Goal: Navigation & Orientation: Find specific page/section

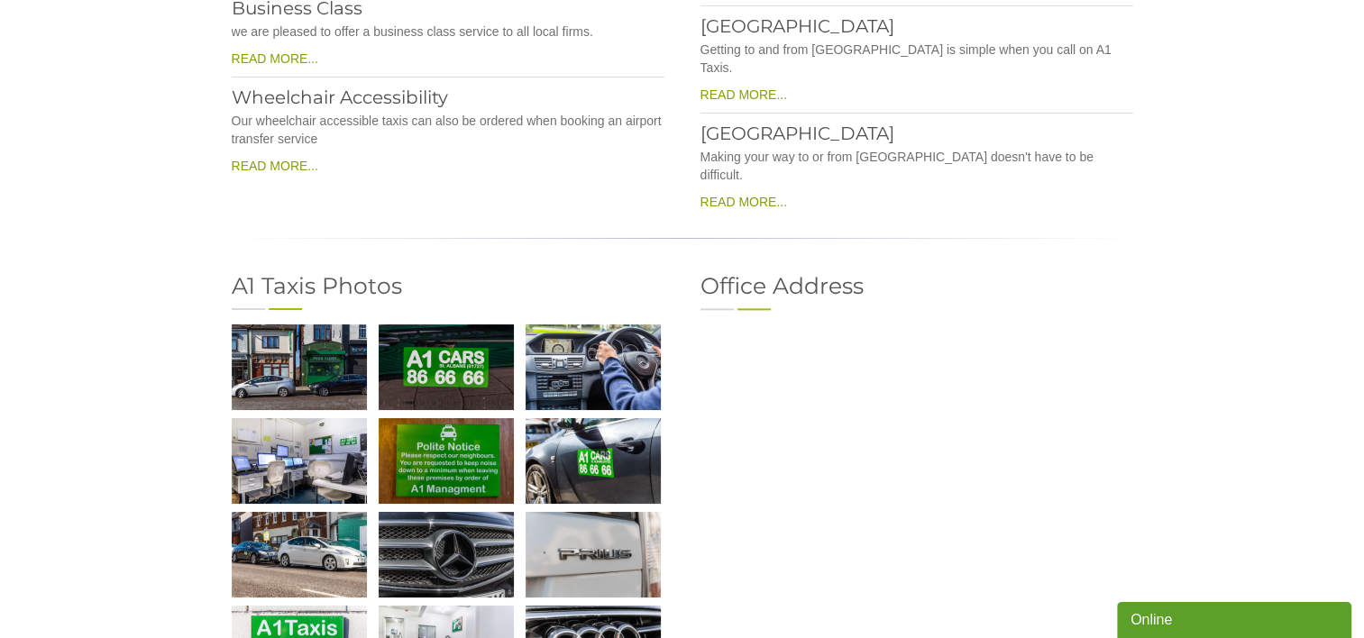
scroll to position [2081, 0]
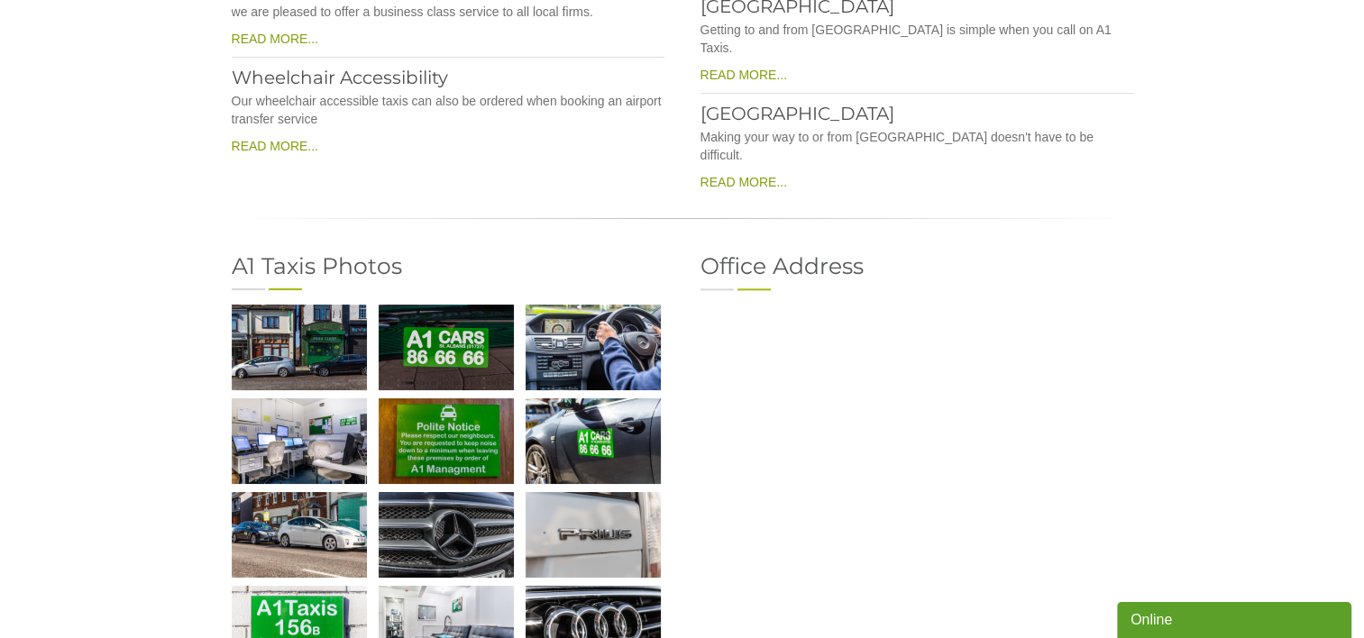
click at [438, 399] on img at bounding box center [446, 442] width 135 height 86
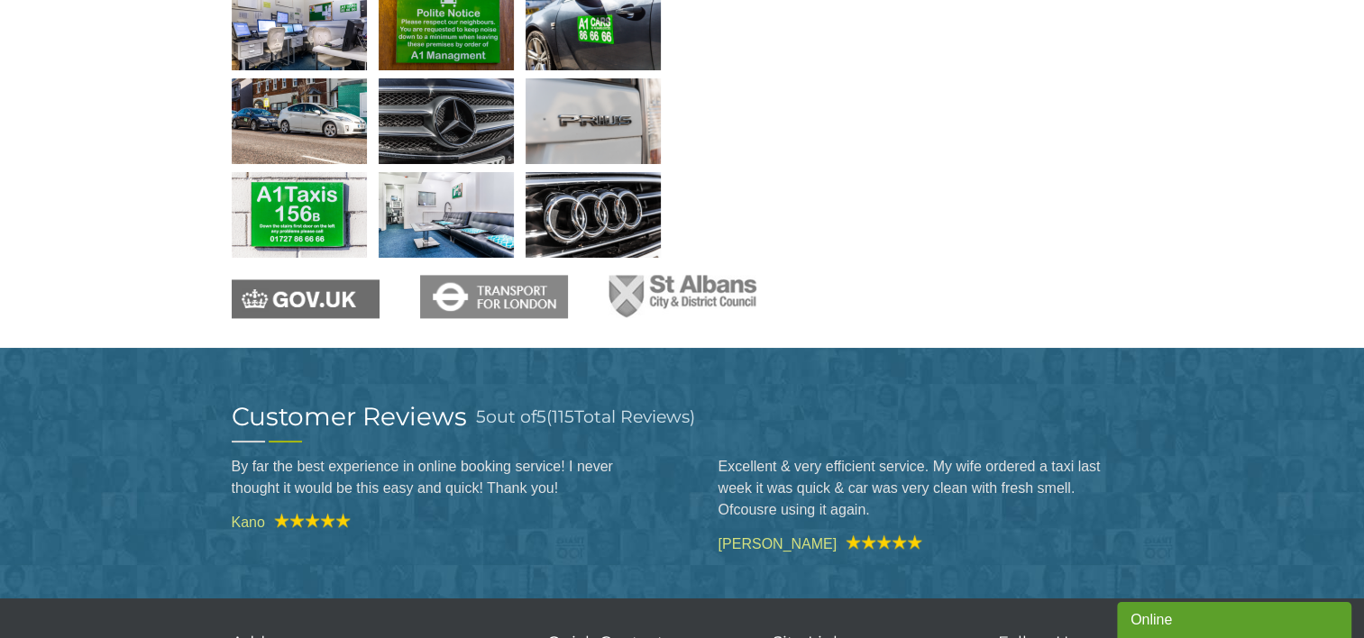
scroll to position [2333, 0]
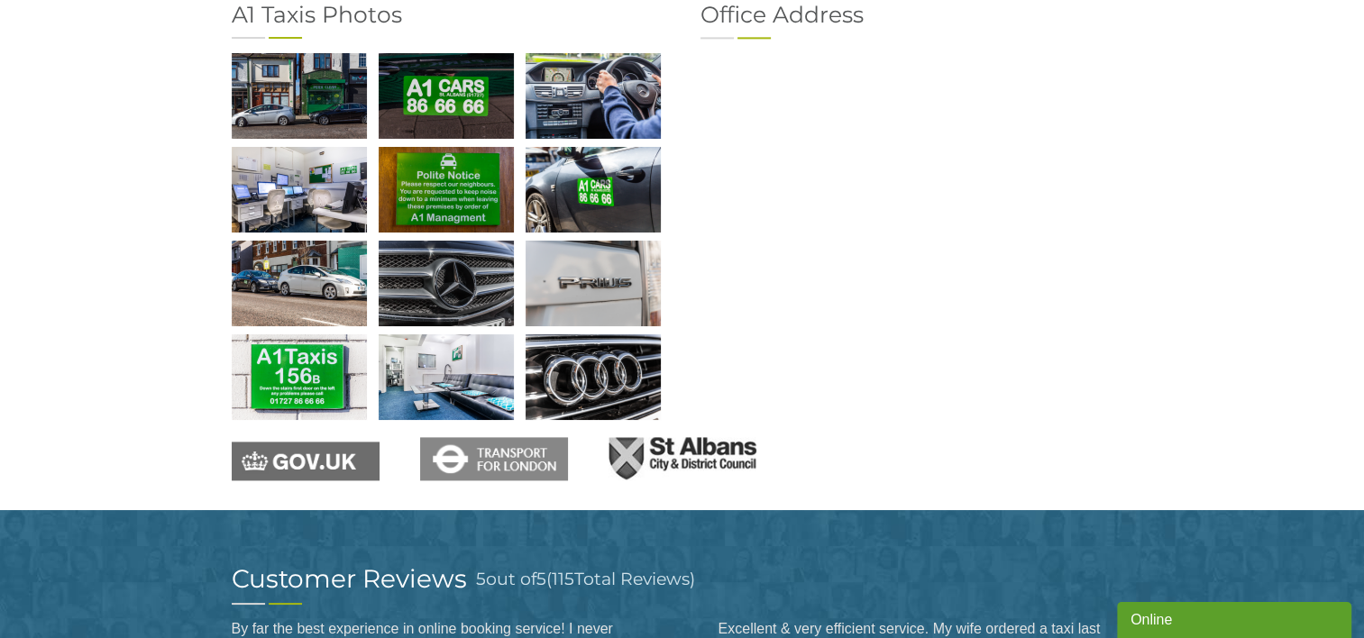
click at [669, 437] on img at bounding box center [683, 458] width 148 height 43
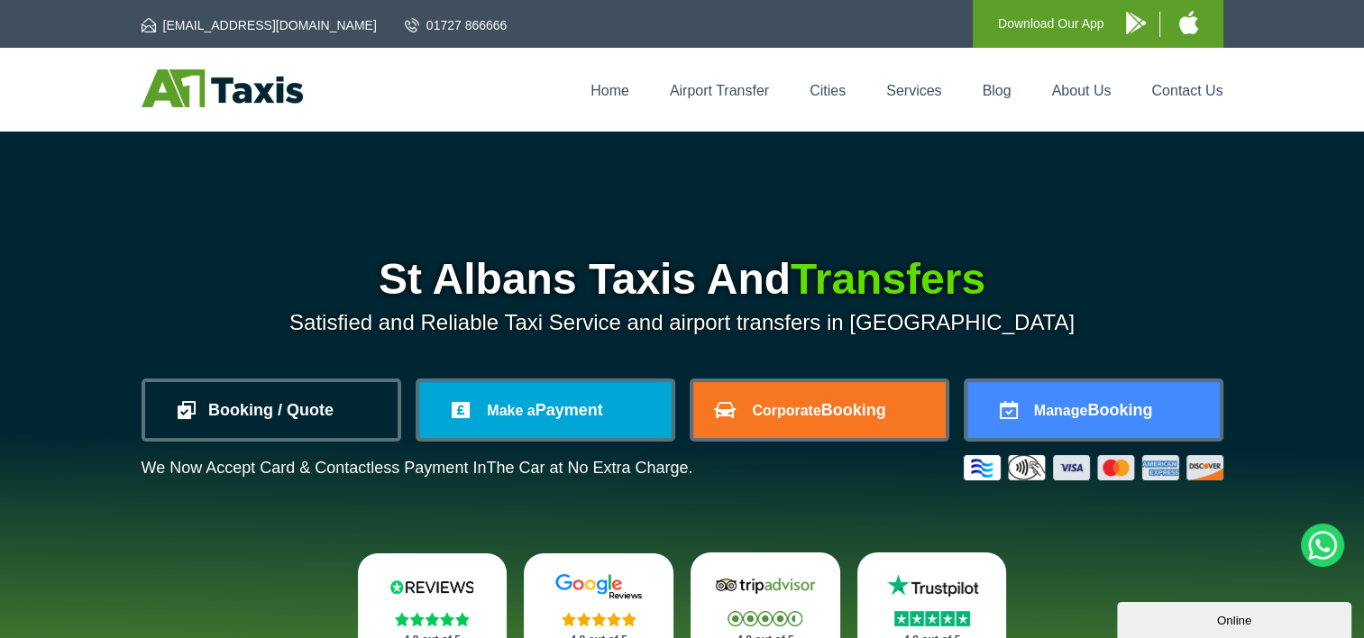
click at [333, 408] on link "Booking / Quote" at bounding box center [271, 410] width 252 height 56
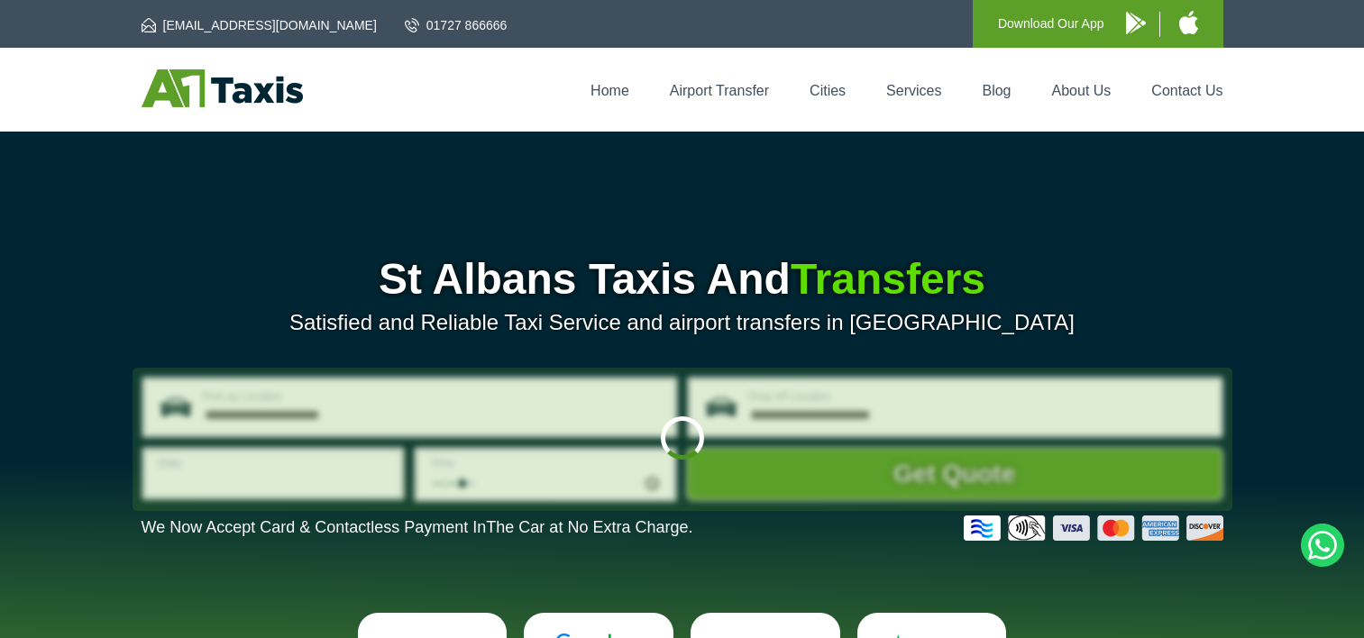
type input "**********"
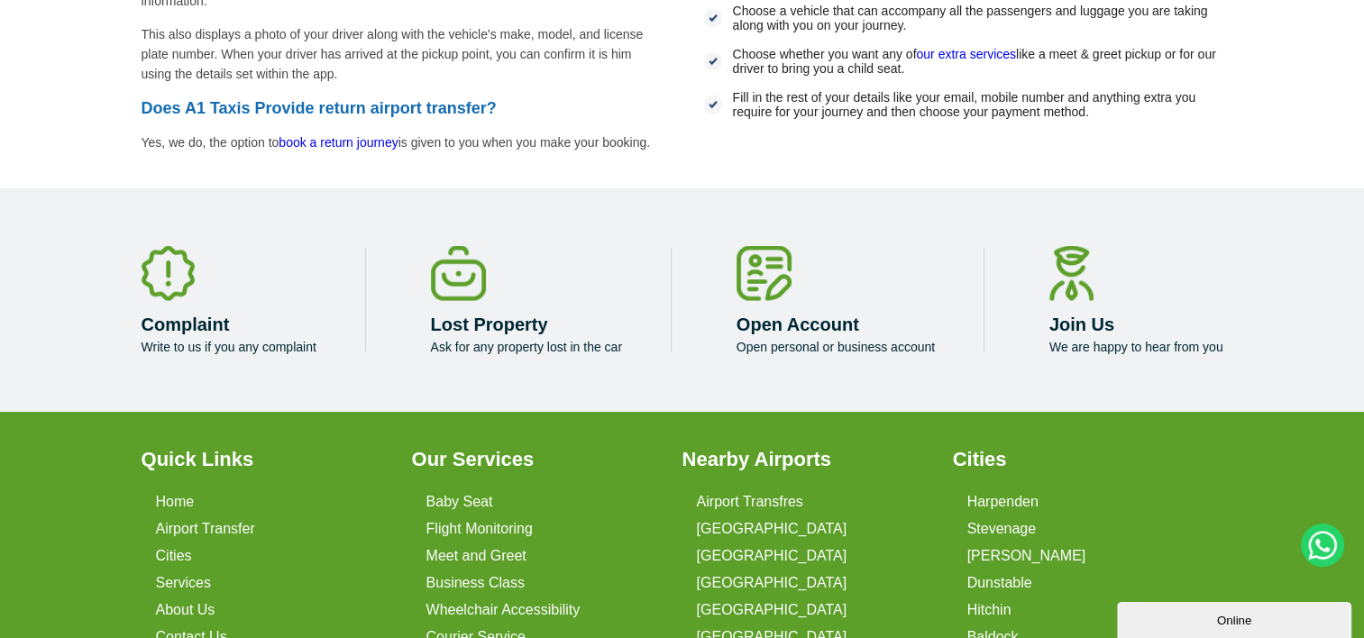
scroll to position [4346, 0]
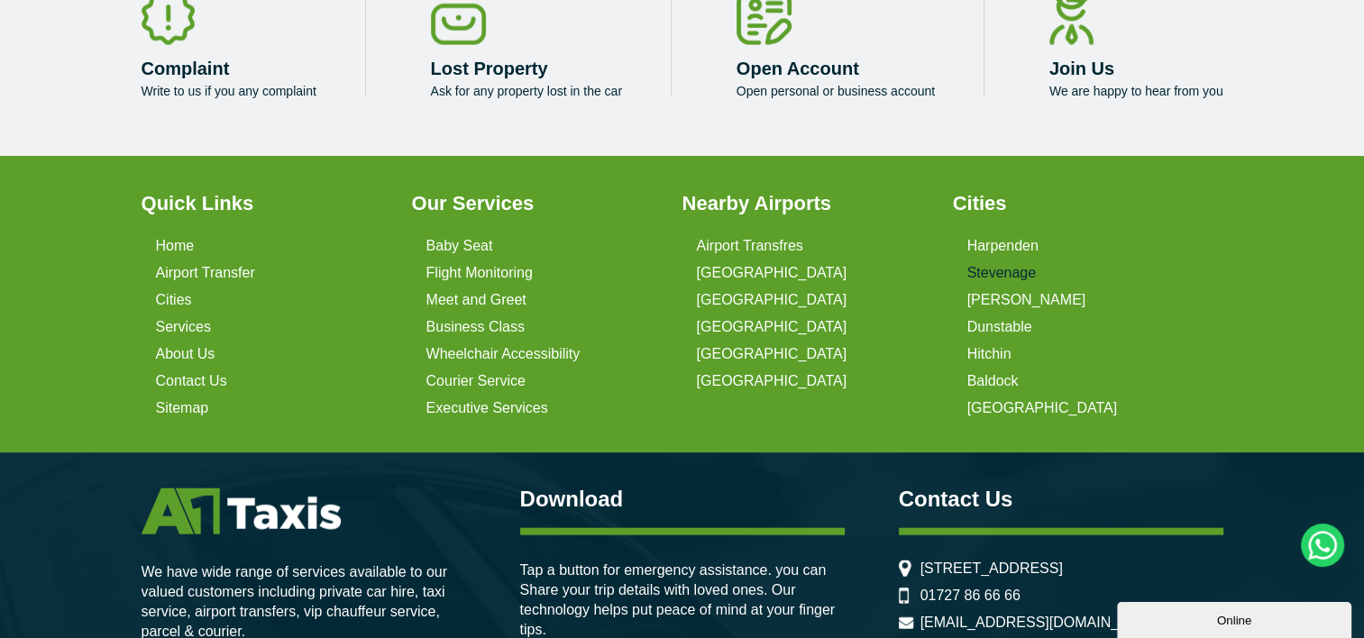
click at [997, 279] on link "Stevenage" at bounding box center [1002, 273] width 69 height 16
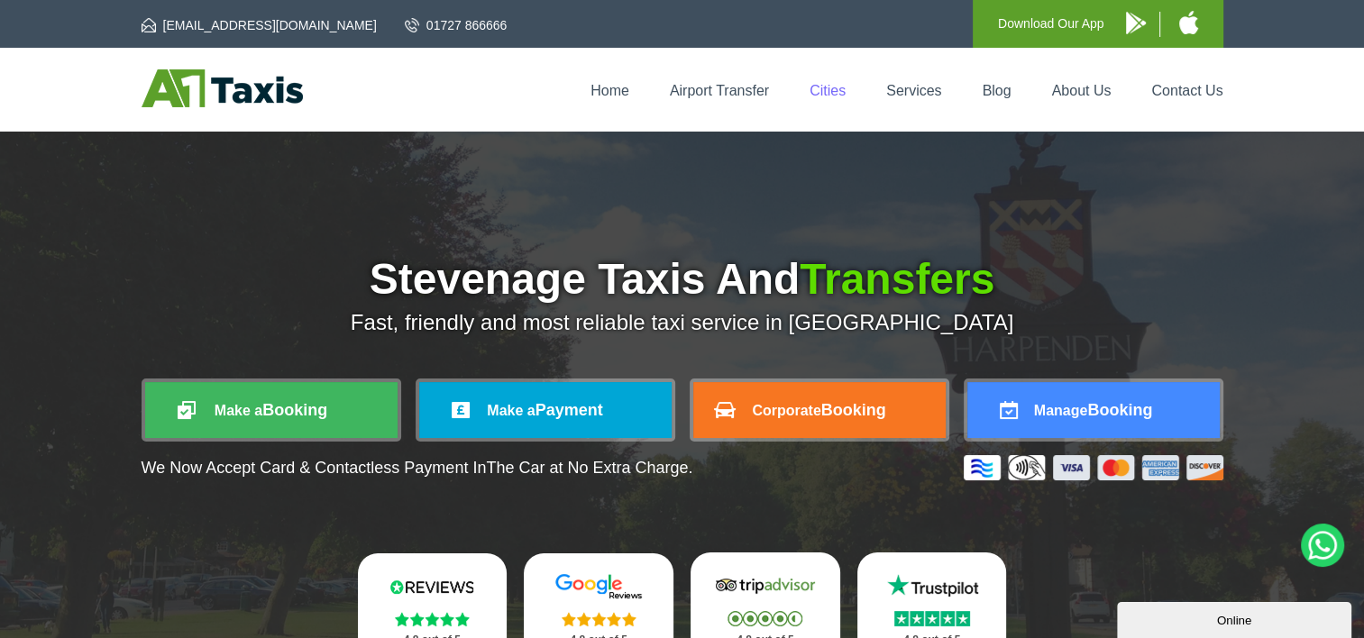
click at [821, 89] on link "Cities" at bounding box center [828, 90] width 36 height 15
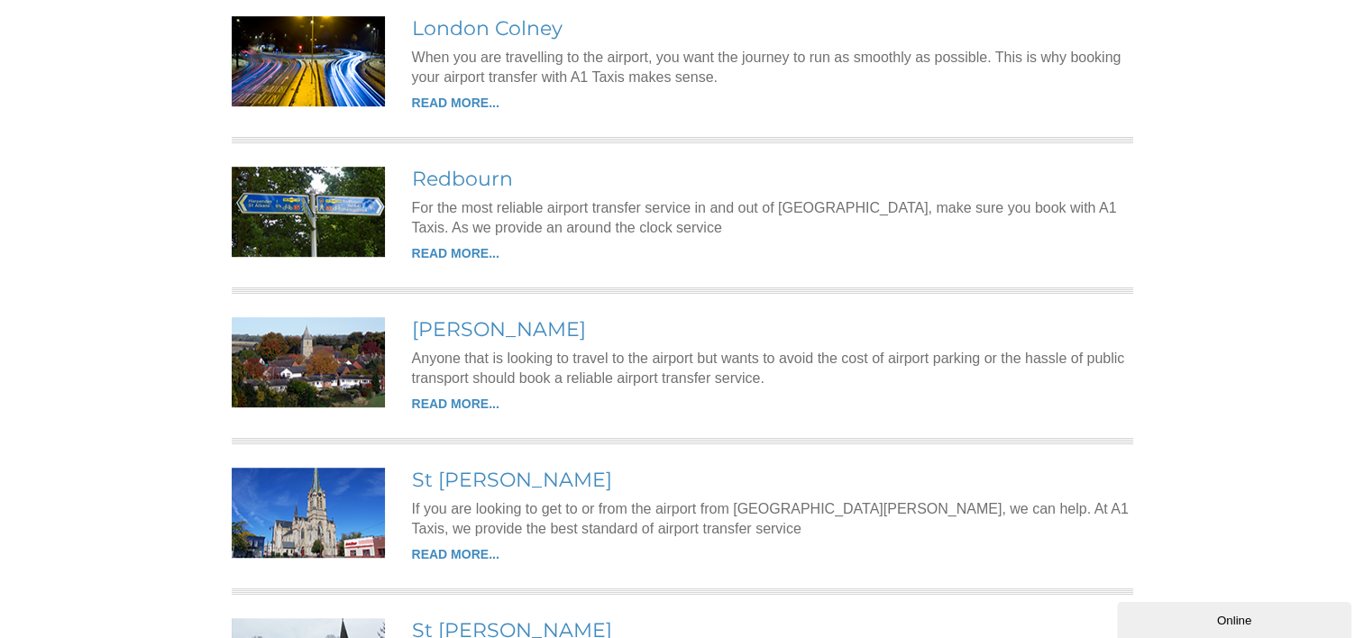
scroll to position [954, 0]
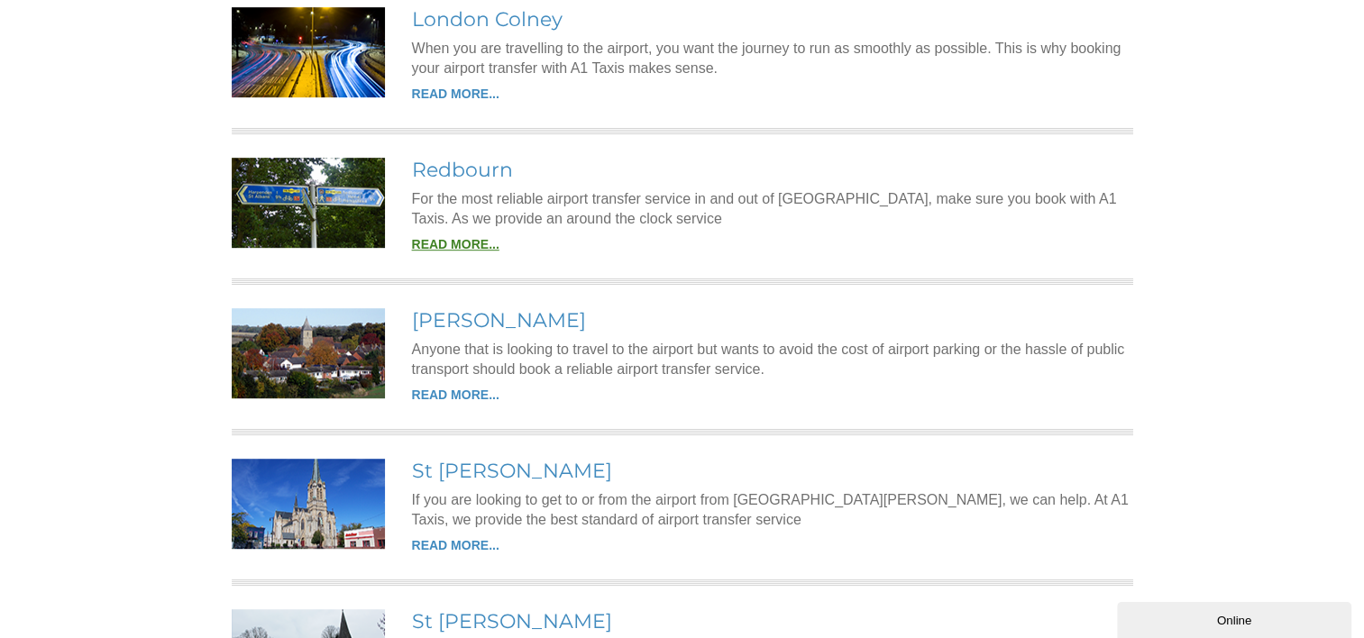
click at [458, 237] on link "READ MORE..." at bounding box center [455, 244] width 87 height 14
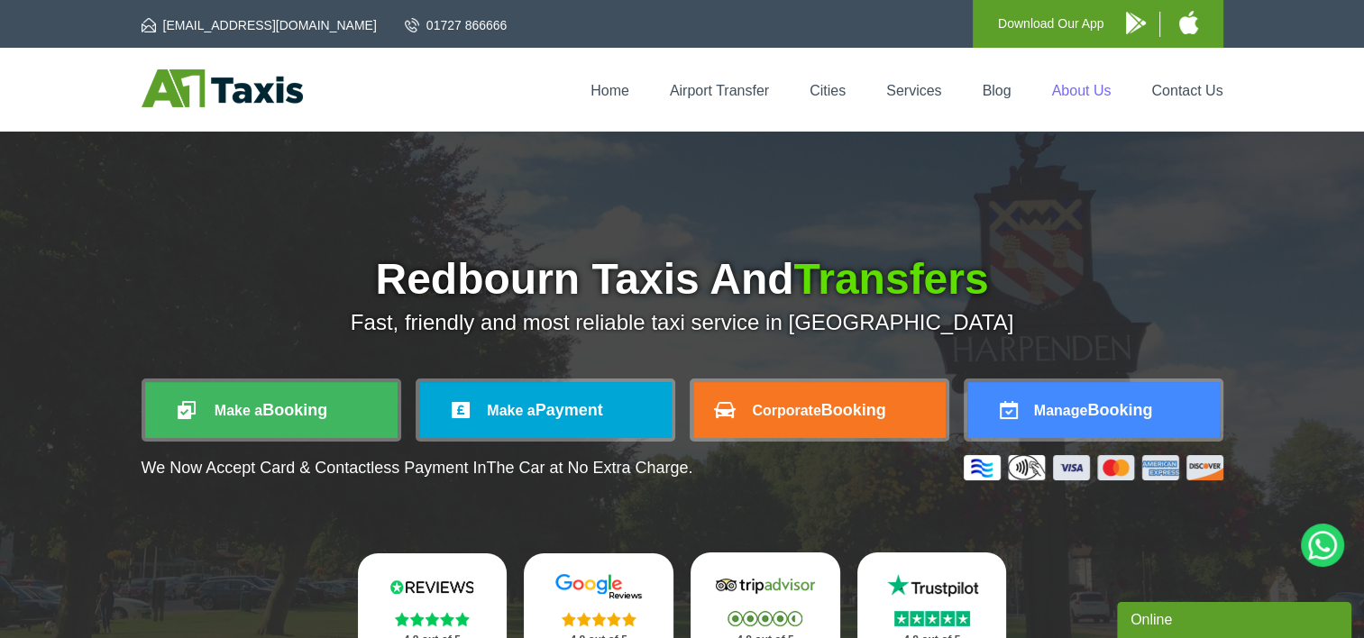
click at [1085, 86] on link "About Us" at bounding box center [1082, 90] width 60 height 15
